Goal: Transaction & Acquisition: Purchase product/service

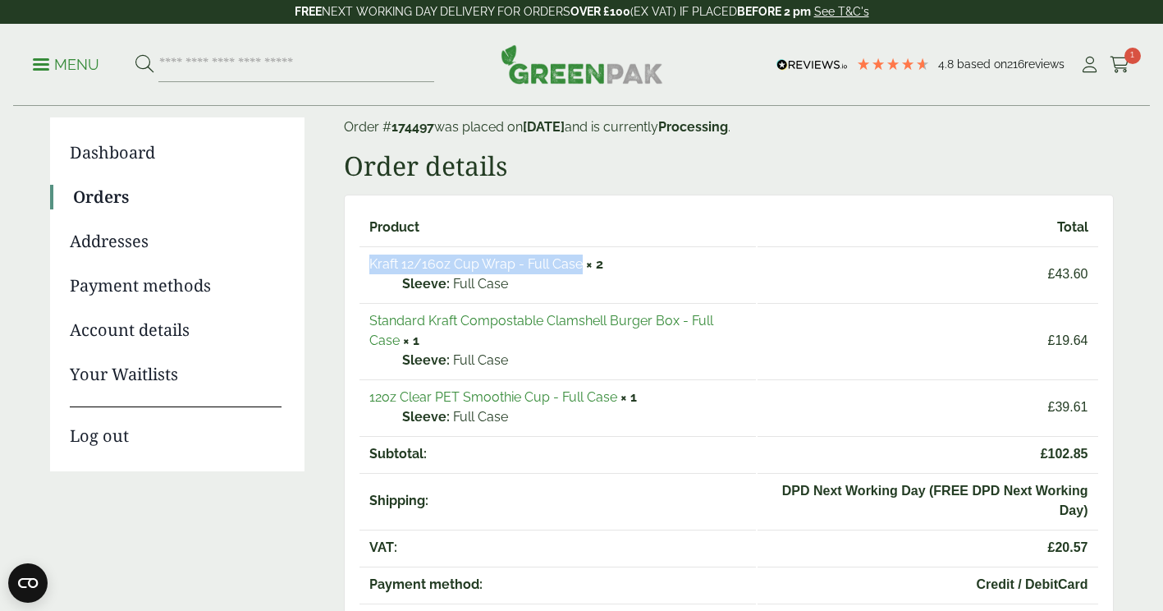
drag, startPoint x: 369, startPoint y: 268, endPoint x: 582, endPoint y: 267, distance: 213.4
click at [582, 267] on td "Kraft 12/16oz Cup Wrap - Full Case × 2 Sleeve: Full Case" at bounding box center [558, 273] width 397 height 55
copy link "Kraft 12/16oz Cup Wrap - Full Case"
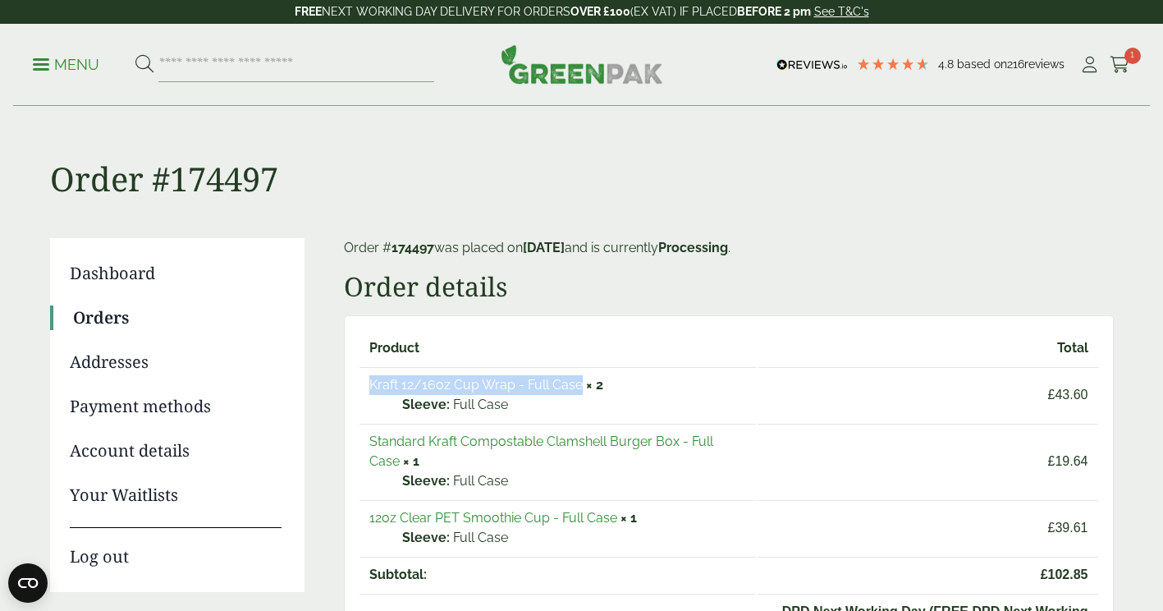
copy link "Kraft 12/16oz Cup Wrap - Full Case"
click at [50, 61] on p "Menu" at bounding box center [66, 65] width 66 height 20
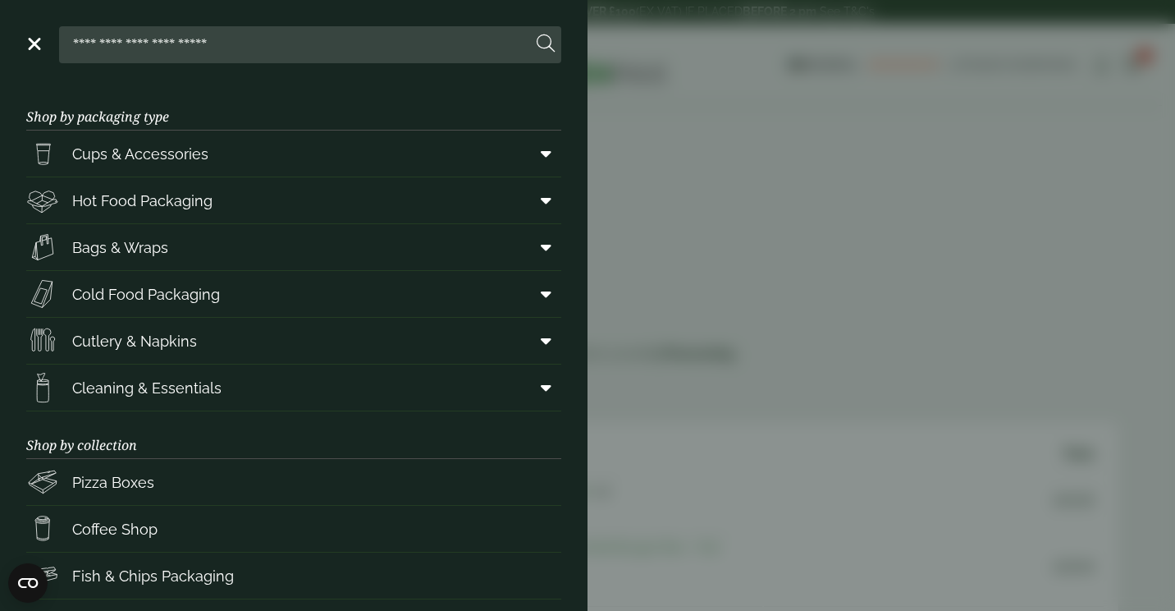
click at [767, 255] on aside "Close Shop by packaging type Cups & Accessories Hot Drink Paper Cups Smoothie C…" at bounding box center [587, 305] width 1175 height 611
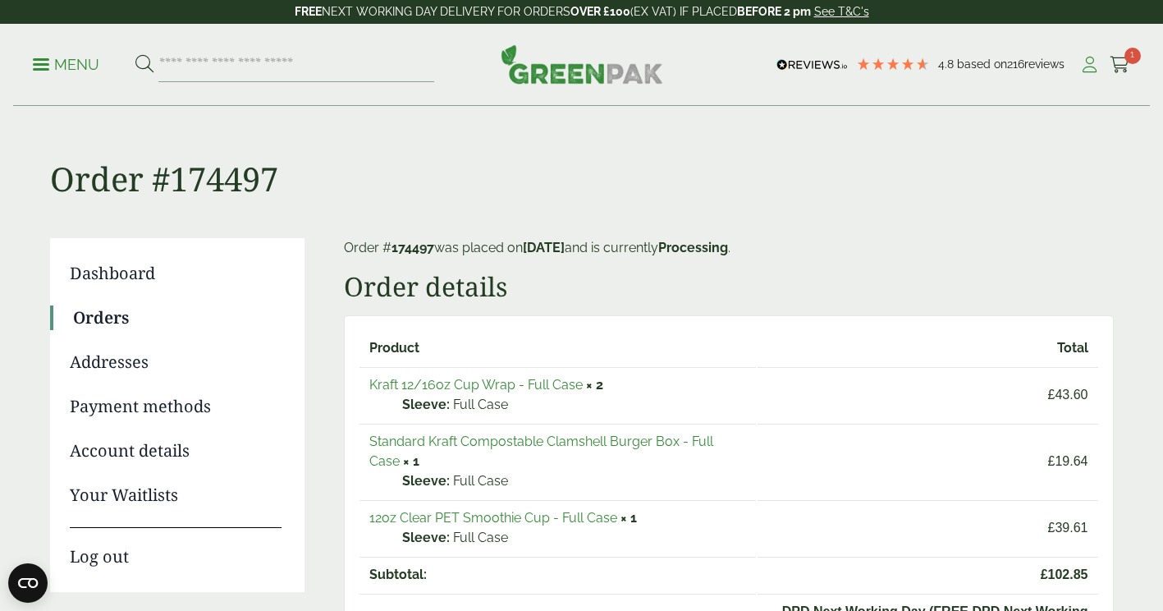
click at [1089, 64] on icon at bounding box center [1089, 65] width 21 height 16
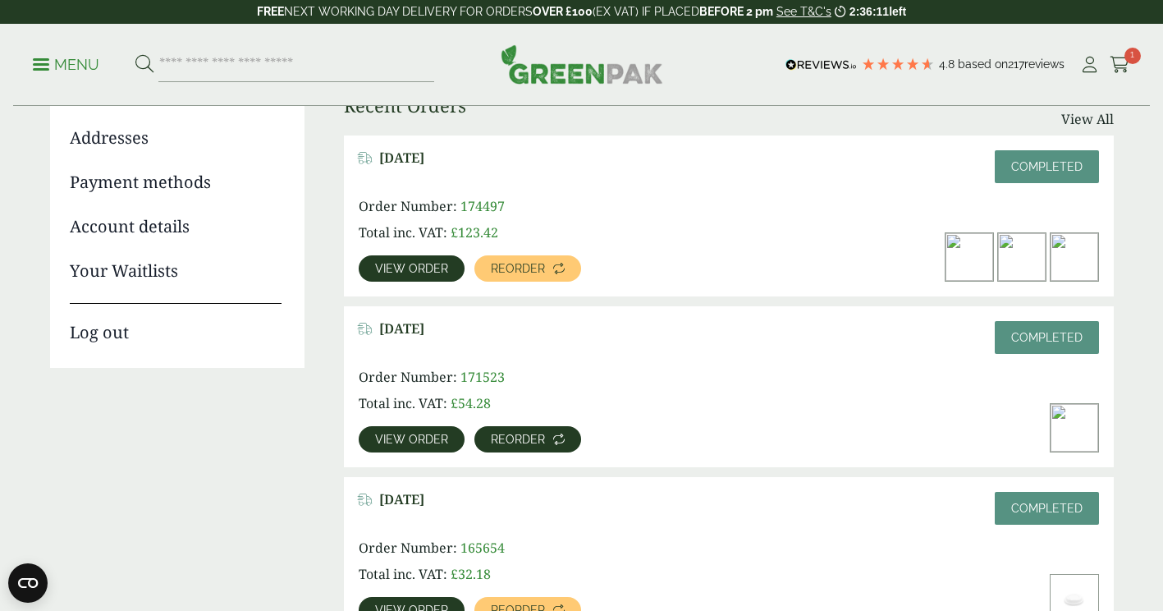
click at [502, 441] on span "Reorder" at bounding box center [518, 438] width 54 height 11
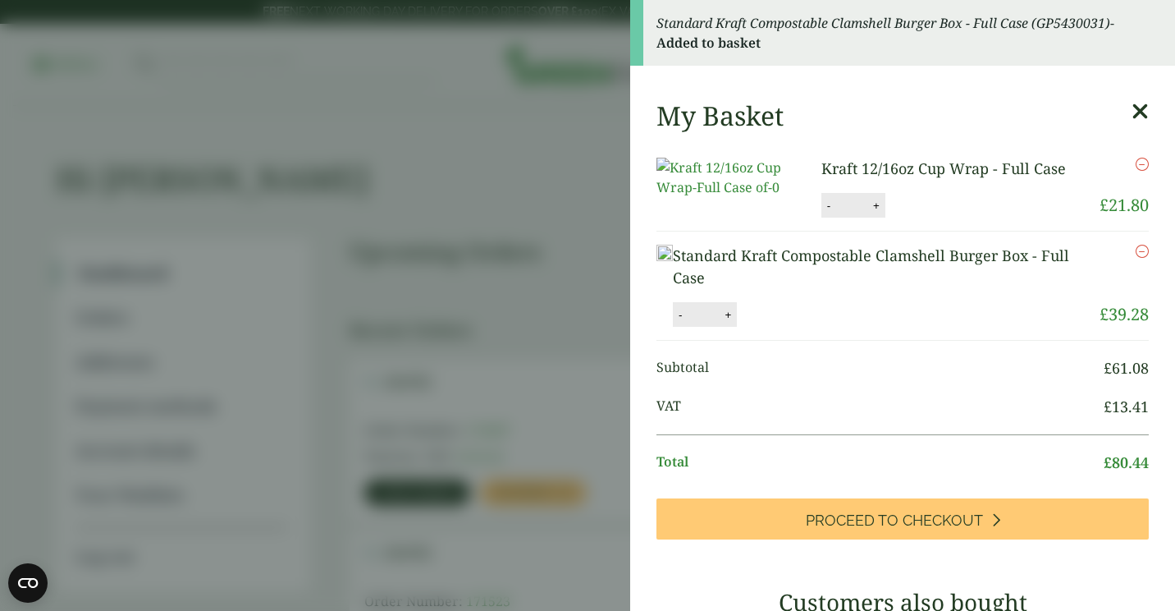
click at [1136, 258] on icon "Remove this item" at bounding box center [1142, 251] width 13 height 13
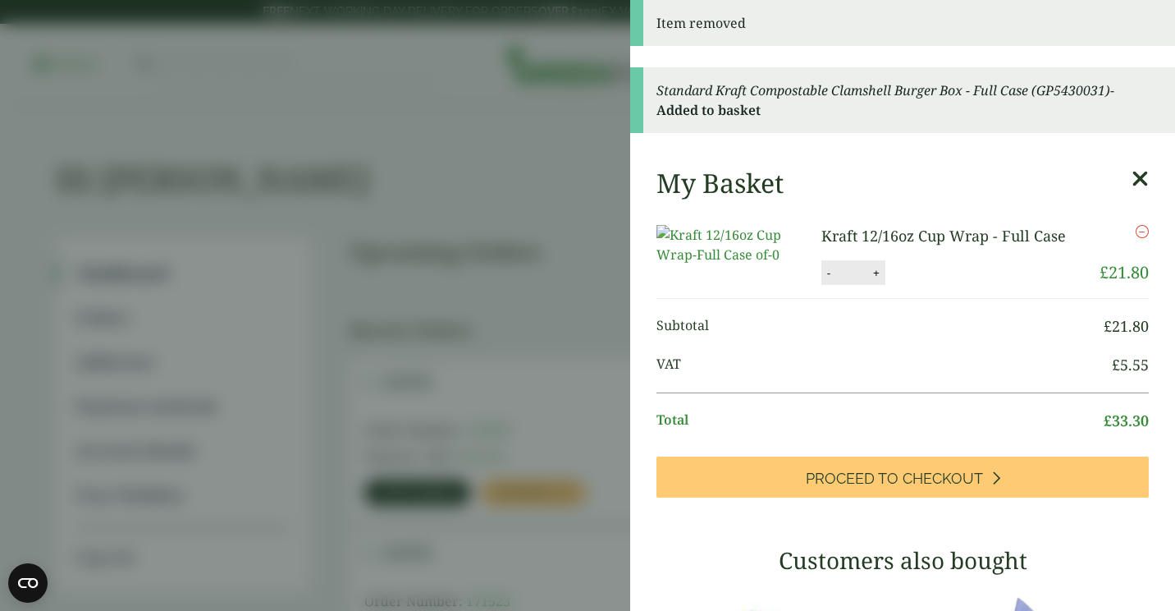
drag, startPoint x: 1079, startPoint y: 395, endPoint x: 1138, endPoint y: 399, distance: 58.4
copy li "£ 5.55"
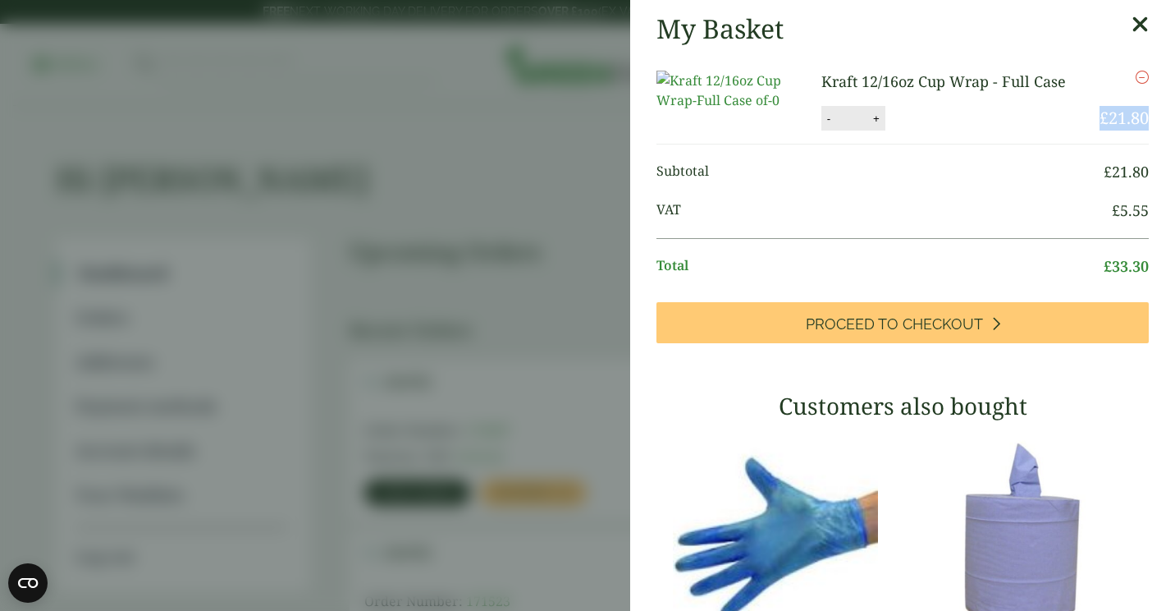
drag, startPoint x: 1074, startPoint y: 147, endPoint x: 1134, endPoint y: 153, distance: 59.4
click at [1134, 153] on div "My Basket Kraft 12/16oz Cup Wrap - Full Case Kraft 12/16oz Cup Wrap - Full Case…" at bounding box center [902, 486] width 545 height 972
copy bdi "£ 21.80"
click at [1136, 83] on icon "Remove this item" at bounding box center [1142, 77] width 13 height 13
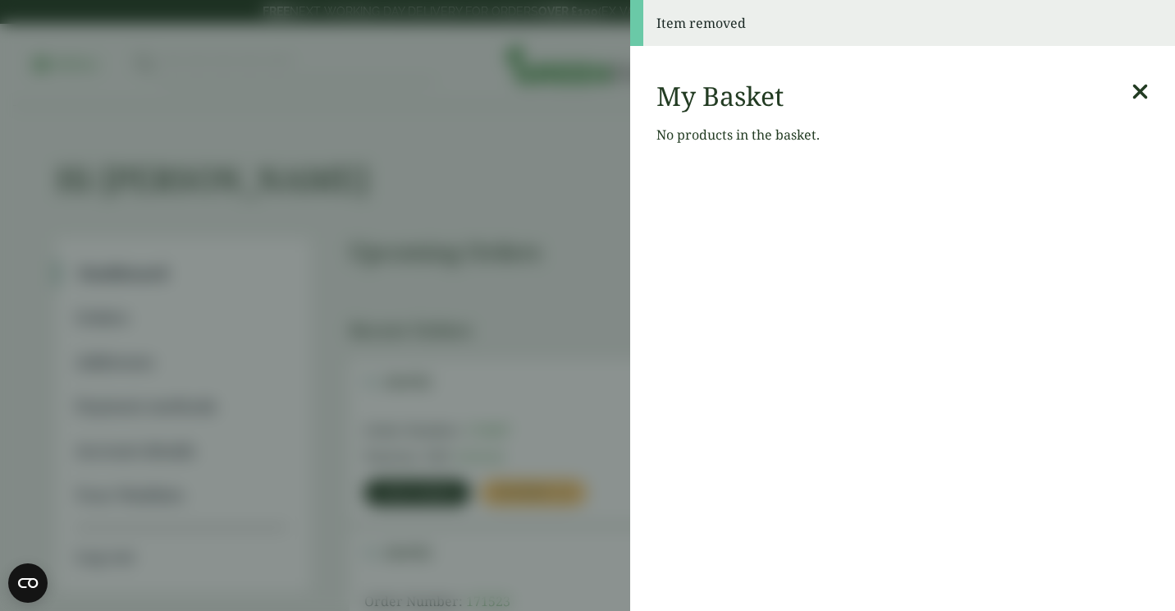
click at [1132, 84] on icon at bounding box center [1140, 91] width 17 height 23
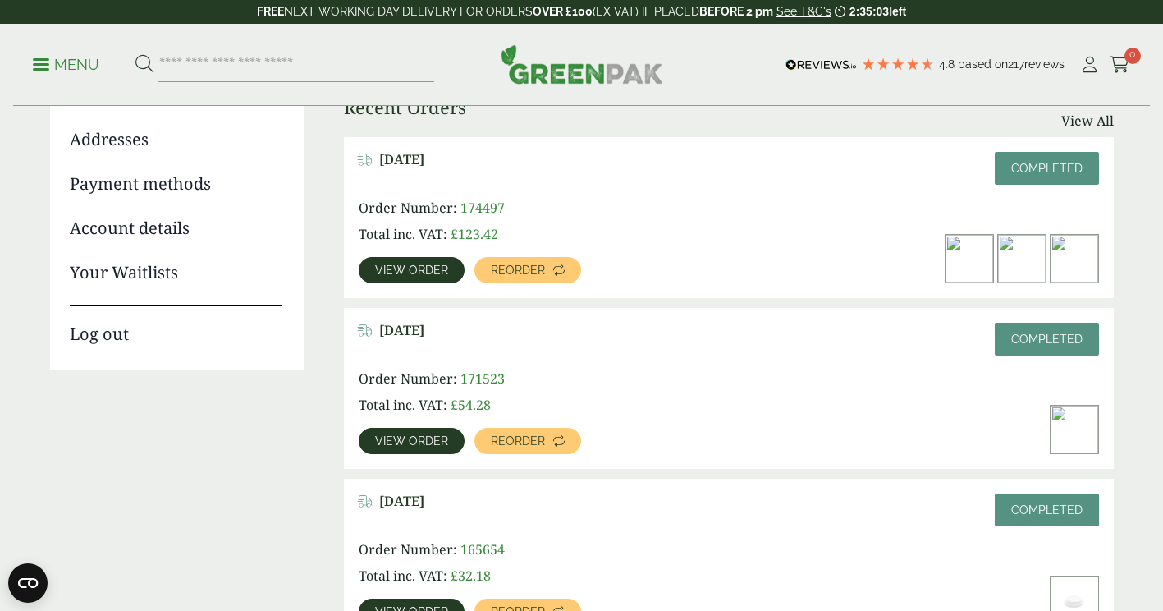
scroll to position [223, 0]
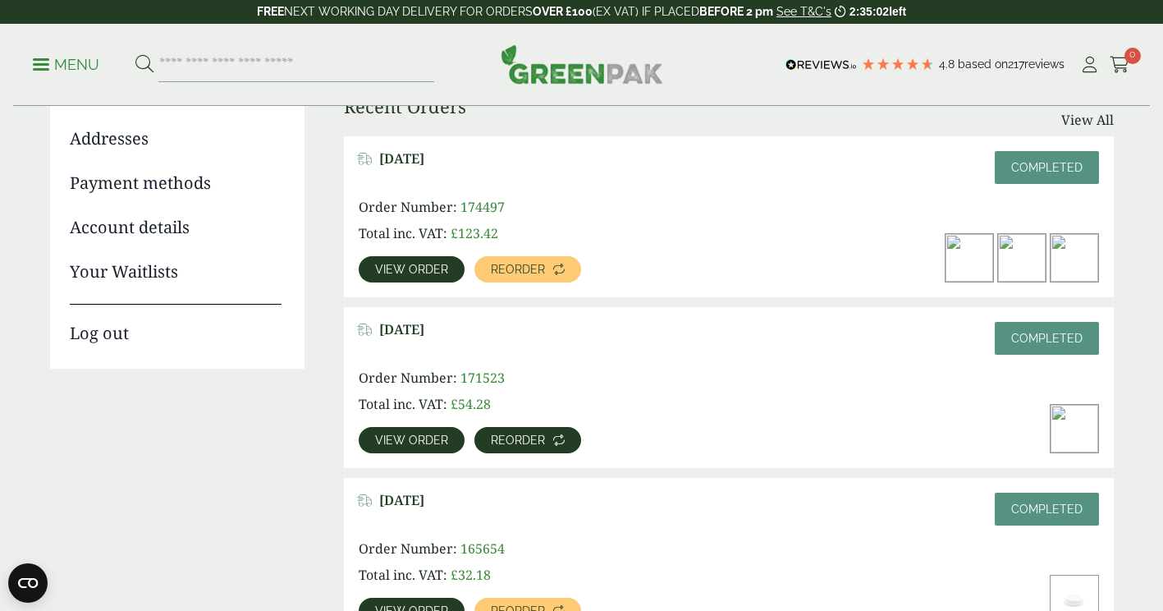
click at [520, 441] on span "Reorder" at bounding box center [518, 439] width 54 height 11
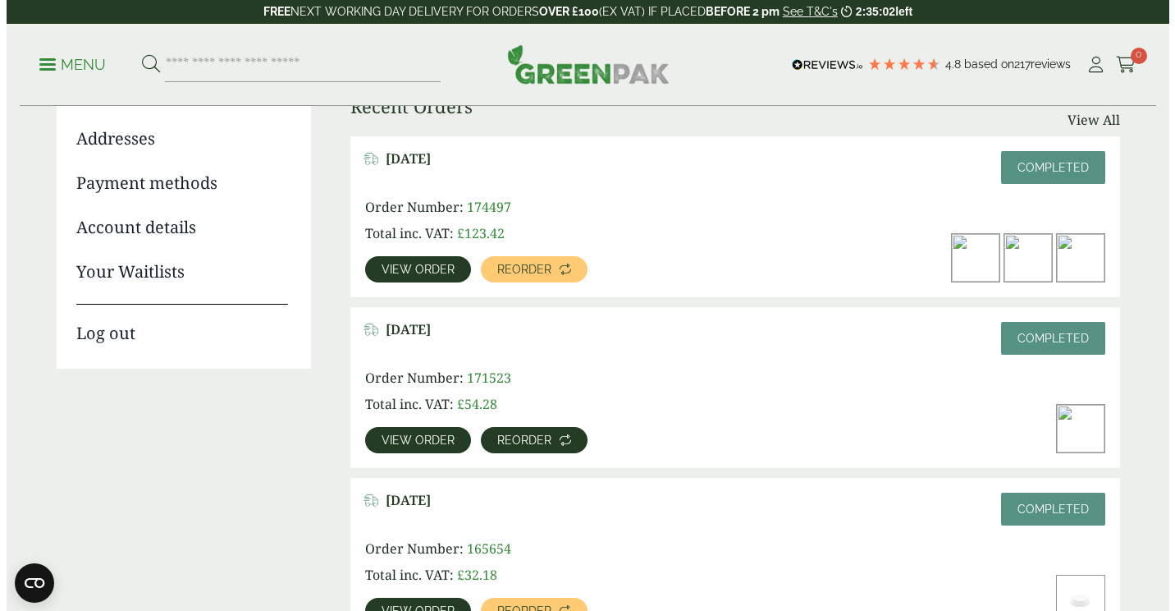
scroll to position [0, 0]
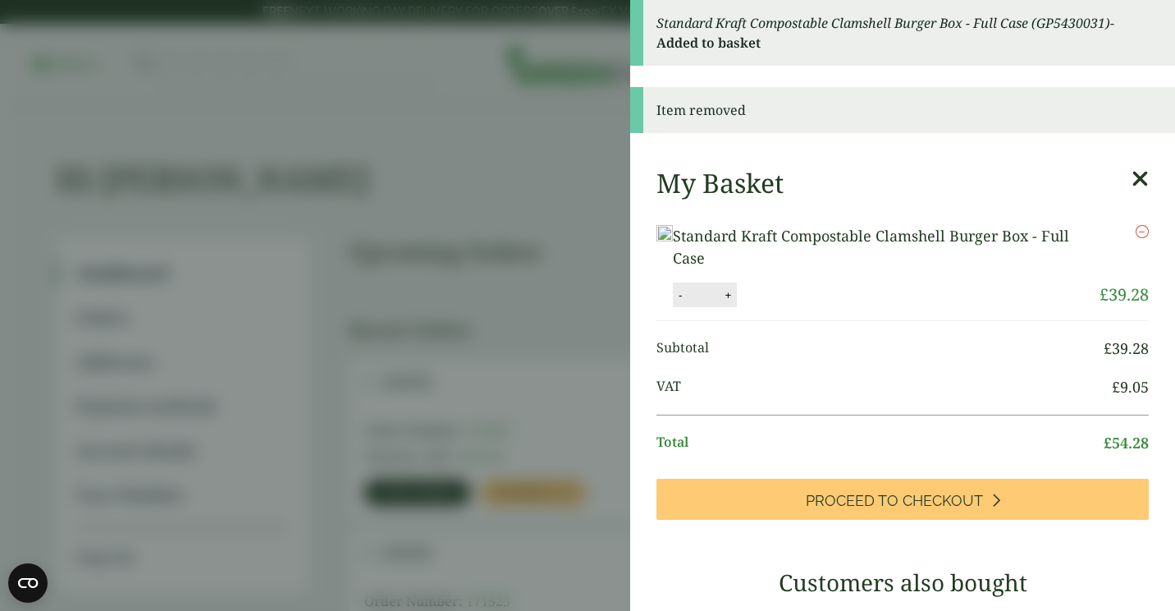
click at [687, 302] on button "-" at bounding box center [680, 295] width 13 height 14
type input "*"
click at [822, 308] on button "Update" at bounding box center [781, 295] width 82 height 25
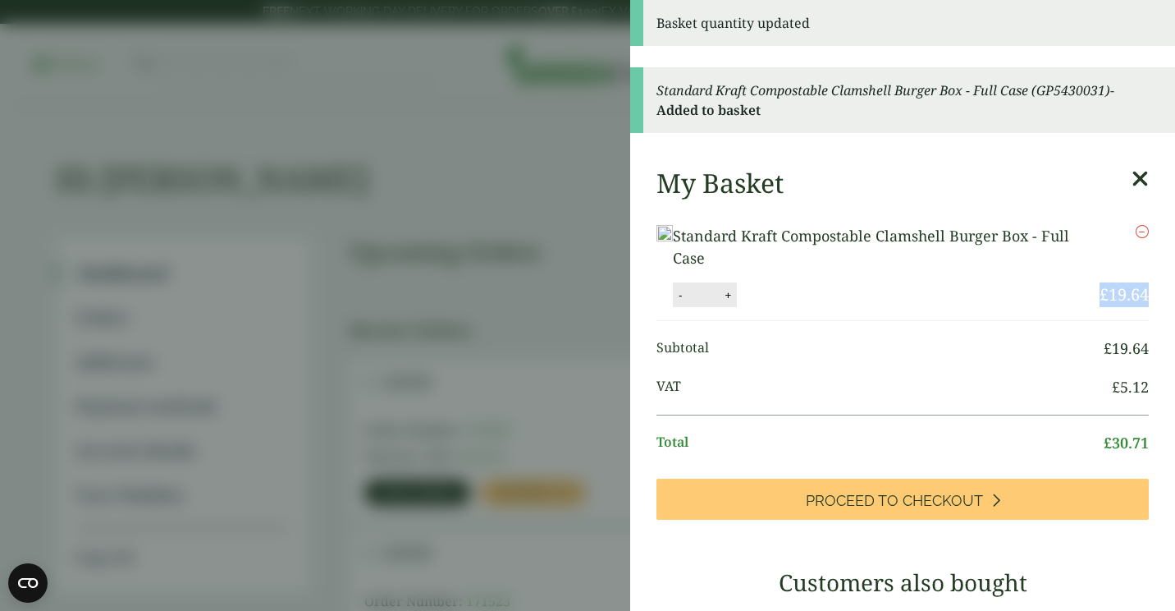
drag, startPoint x: 1073, startPoint y: 312, endPoint x: 1131, endPoint y: 308, distance: 58.4
copy bdi "£ 19.64"
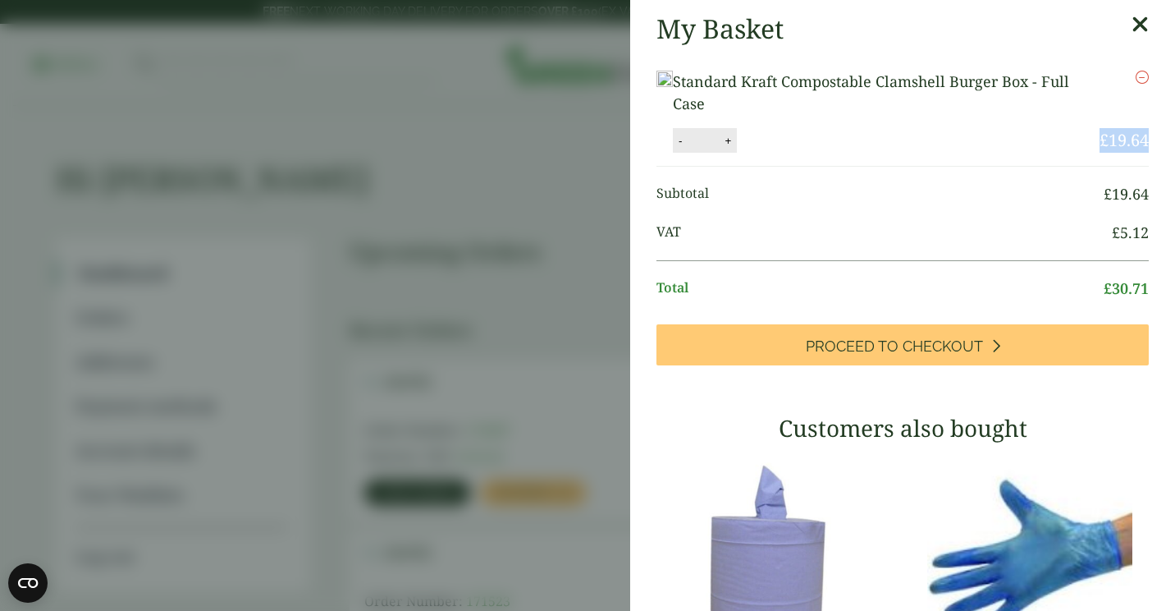
drag, startPoint x: 1086, startPoint y: 251, endPoint x: 1136, endPoint y: 243, distance: 50.7
click at [1136, 243] on div "My Basket Standard Kraft Compostable Clamshell Burger Box - Full Case Standard …" at bounding box center [902, 497] width 545 height 994
copy li "£ 5.12"
